Goal: Task Accomplishment & Management: Use online tool/utility

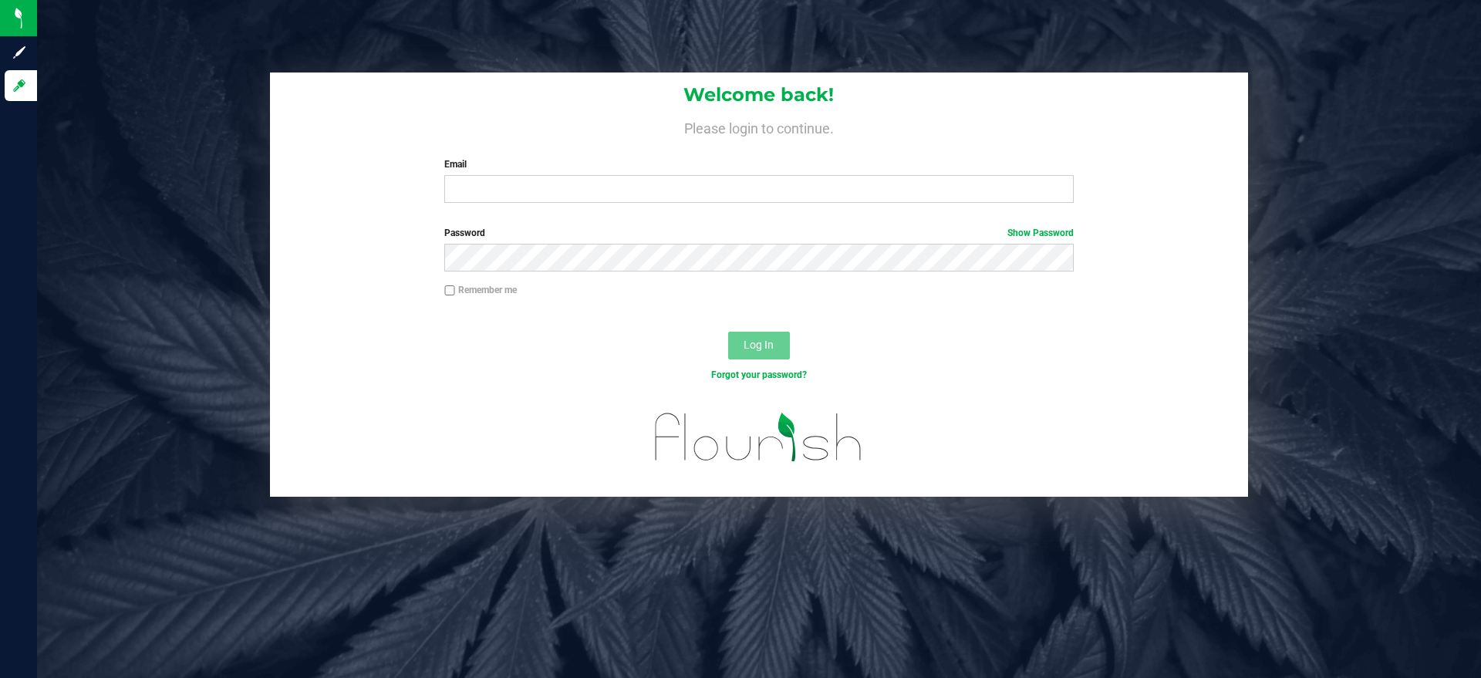
click at [496, 187] on input "Email" at bounding box center [758, 189] width 629 height 28
type input "[EMAIL_ADDRESS][DOMAIN_NAME]"
click at [728, 332] on button "Log In" at bounding box center [759, 346] width 62 height 28
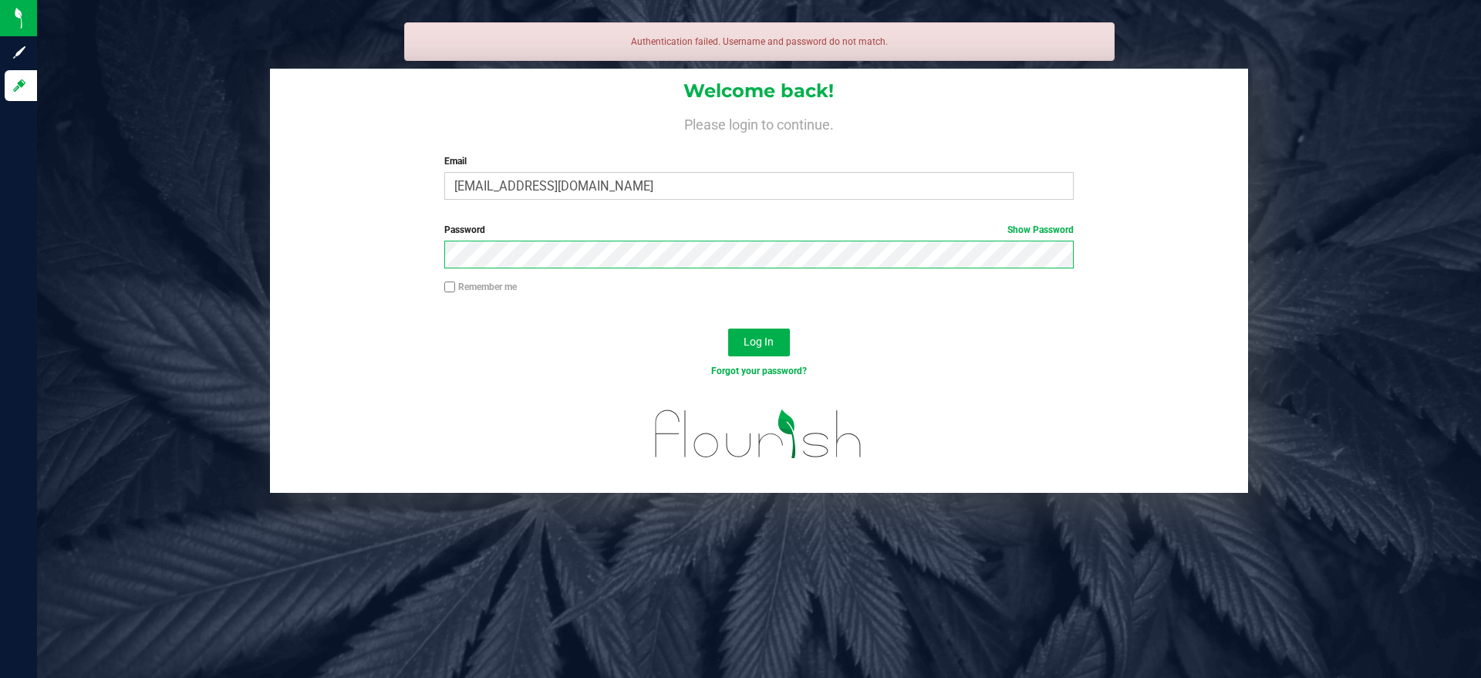
click at [728, 329] on button "Log In" at bounding box center [759, 343] width 62 height 28
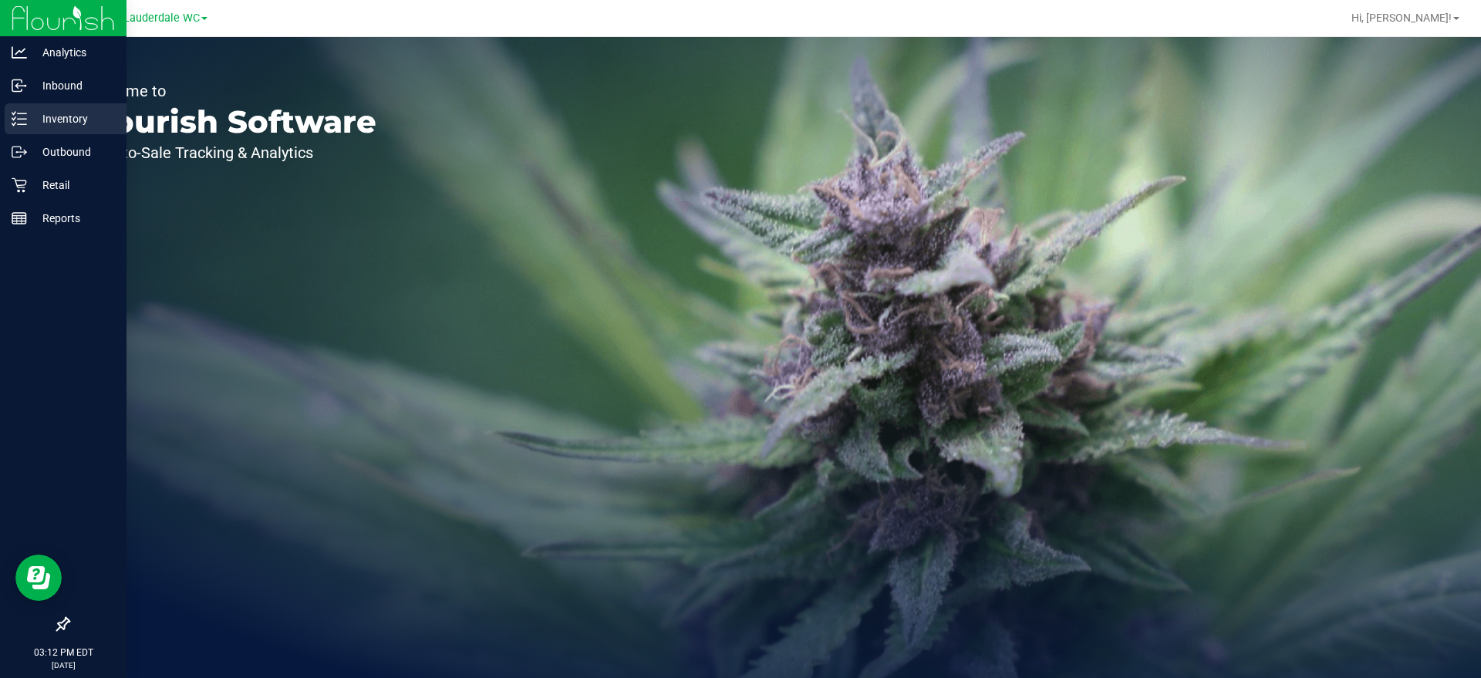
click at [19, 113] on line at bounding box center [22, 113] width 8 height 0
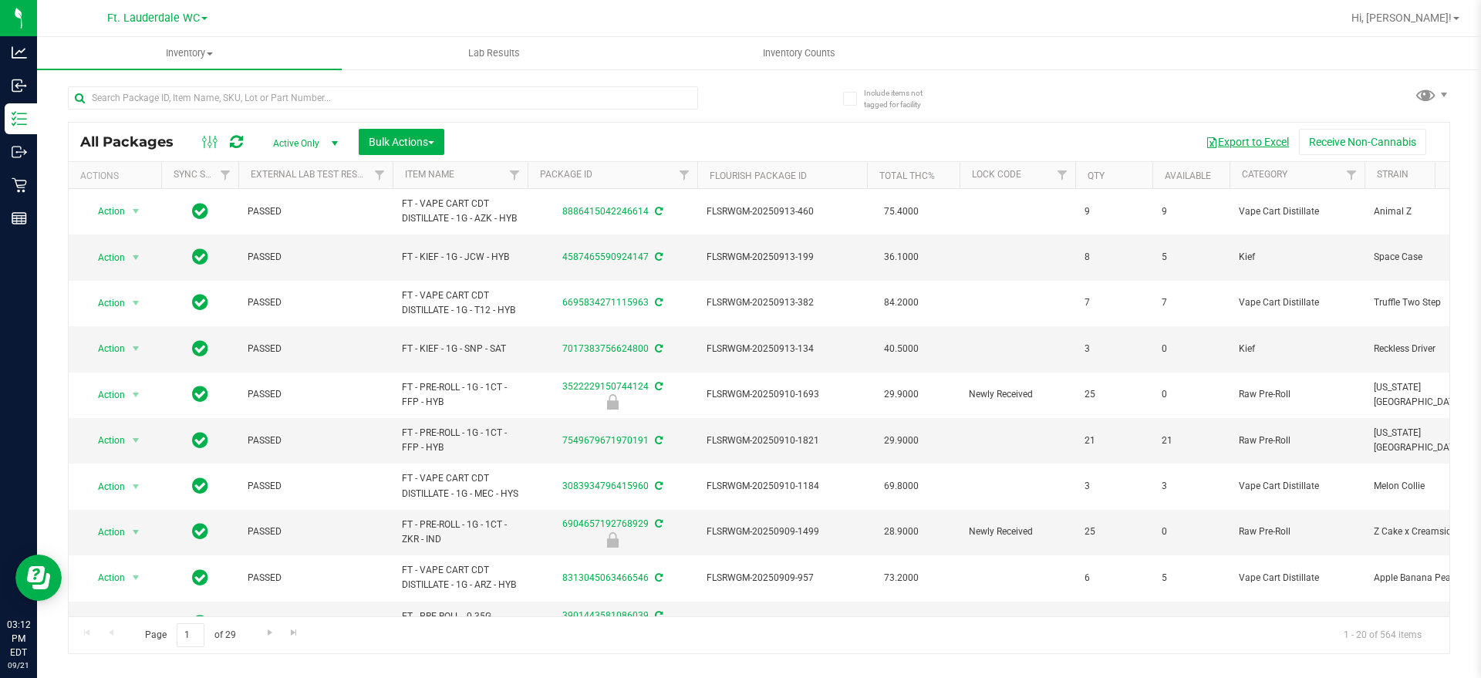
click at [1258, 141] on button "Export to Excel" at bounding box center [1247, 142] width 103 height 26
